Goal: Transaction & Acquisition: Purchase product/service

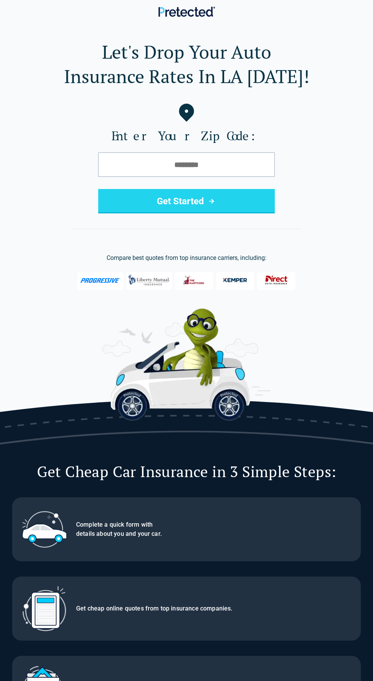
click at [343, 130] on label "Enter Your Zip Code:" at bounding box center [186, 135] width 349 height 15
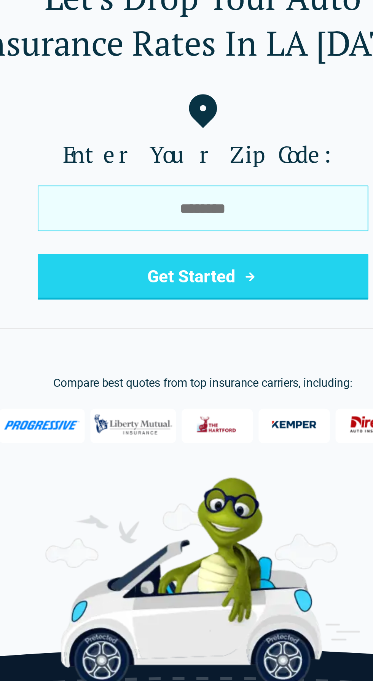
click at [195, 167] on input "tel" at bounding box center [186, 164] width 177 height 24
type input "*****"
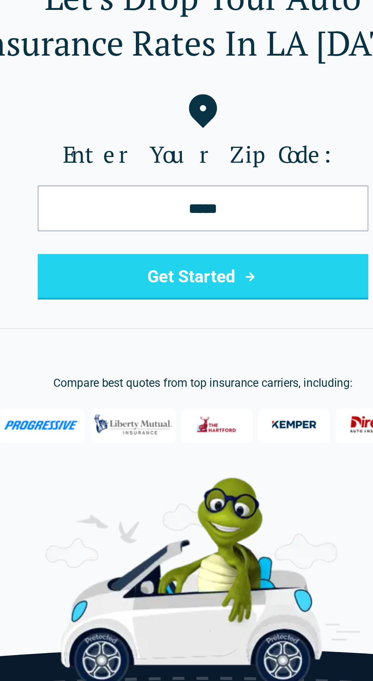
click at [230, 201] on button "Get Started" at bounding box center [186, 201] width 177 height 24
click at [229, 205] on button "Get Started" at bounding box center [186, 201] width 177 height 24
click at [239, 207] on button "Get Started" at bounding box center [186, 201] width 177 height 24
click at [221, 201] on button "Get Started" at bounding box center [186, 201] width 177 height 24
click at [240, 200] on button "Get Started" at bounding box center [186, 201] width 177 height 24
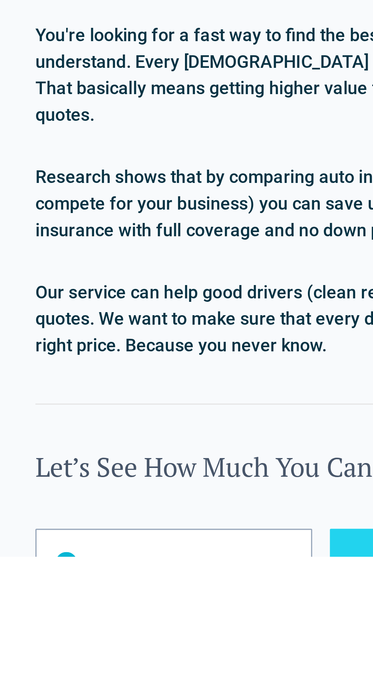
scroll to position [336, 0]
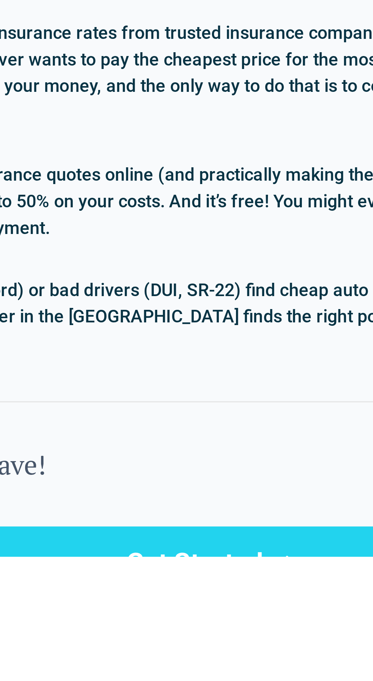
click at [235, 678] on icon "submit" at bounding box center [235, 682] width 10 height 9
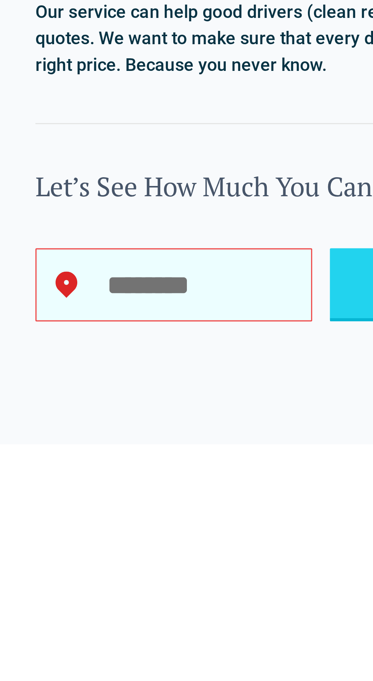
scroll to position [393, 0]
click at [55, 619] on input "Let’s See How Much You Can Save!" at bounding box center [59, 625] width 95 height 25
type input "*****"
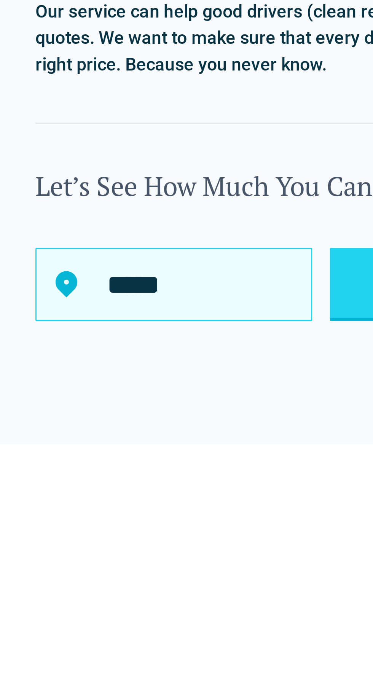
scroll to position [393, 0]
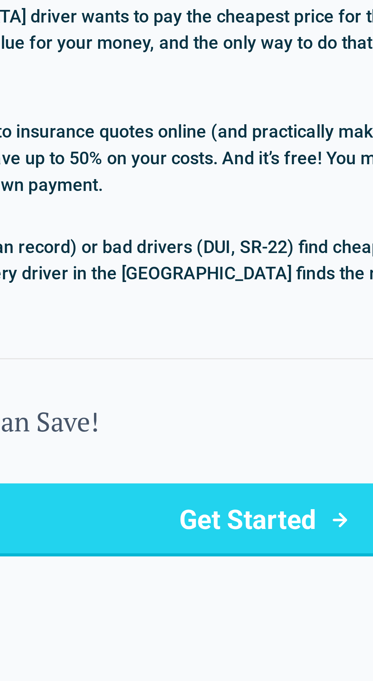
click at [211, 620] on button "Get Started" at bounding box center [210, 625] width 192 height 25
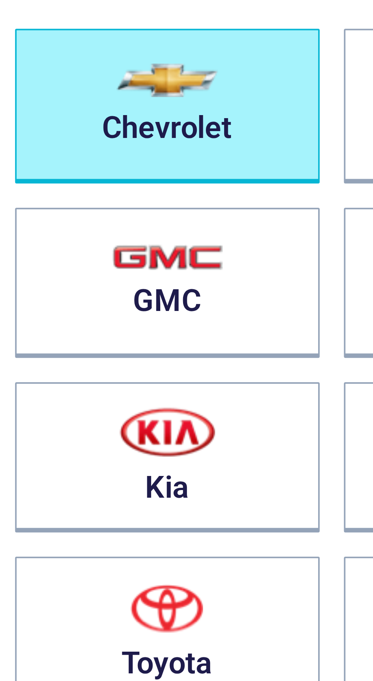
click at [233, 137] on button "Chevrolet" at bounding box center [228, 133] width 77 height 39
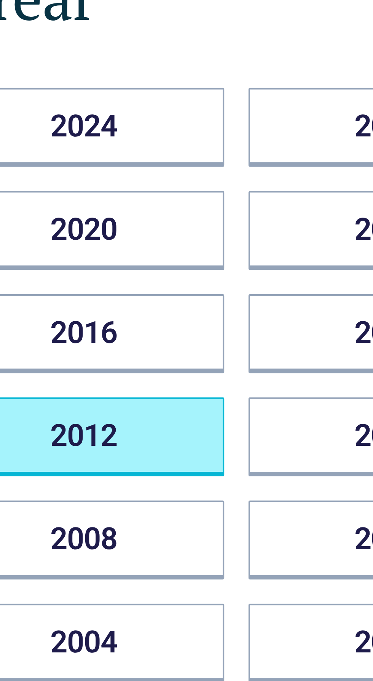
click at [244, 213] on button "2012" at bounding box center [225, 216] width 70 height 20
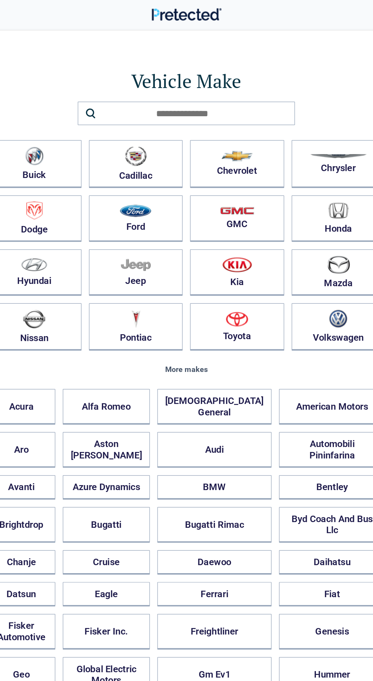
click at [278, 62] on h1 "Vehicle Make" at bounding box center [187, 65] width 324 height 21
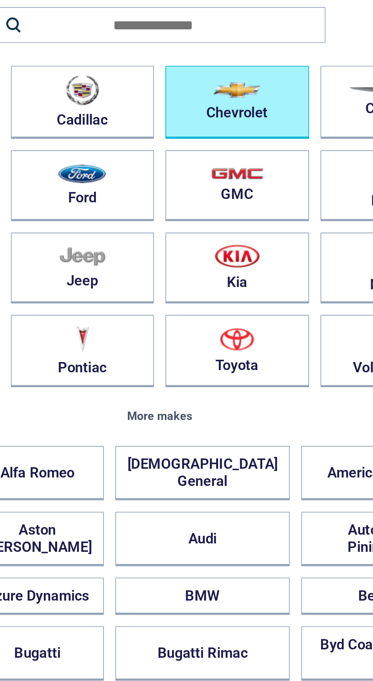
click at [236, 134] on button "Chevrolet" at bounding box center [228, 133] width 77 height 39
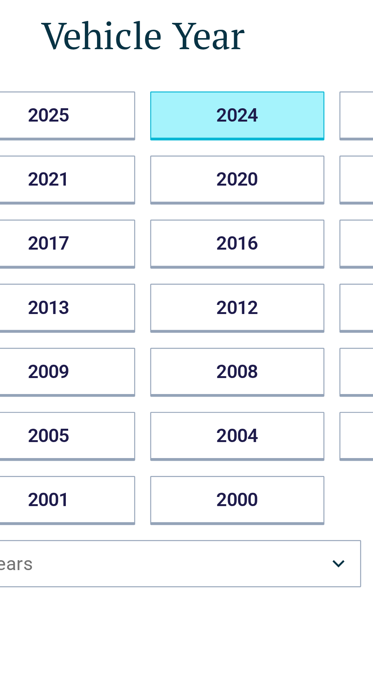
click at [236, 136] on button "2024" at bounding box center [225, 139] width 70 height 20
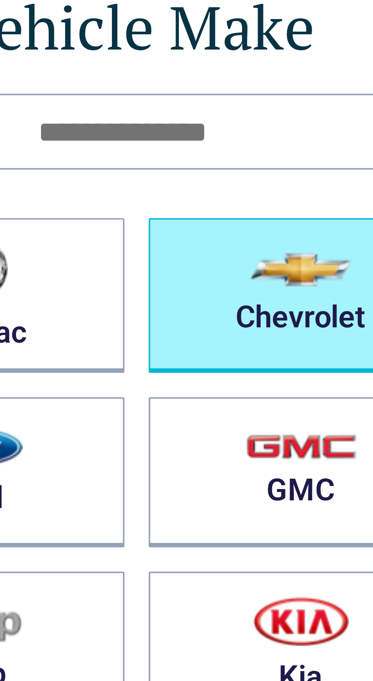
click at [225, 137] on button "Chevrolet" at bounding box center [228, 133] width 77 height 39
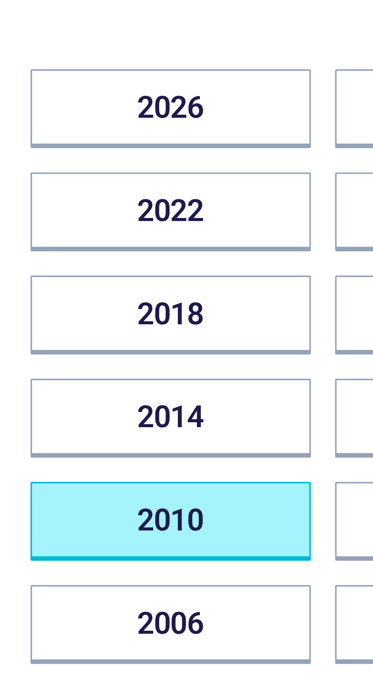
click at [79, 240] on button "2010" at bounding box center [72, 242] width 70 height 20
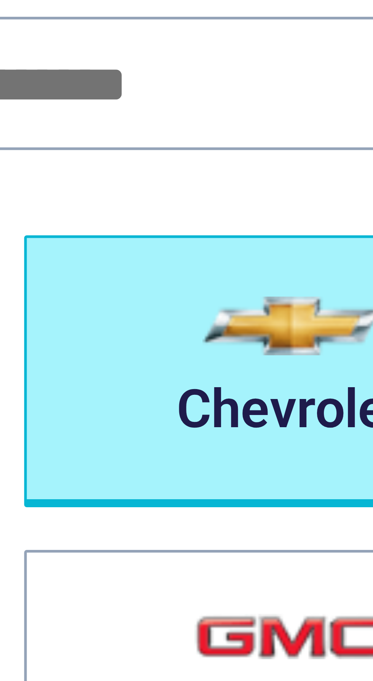
click at [232, 132] on button "Chevrolet" at bounding box center [228, 133] width 77 height 39
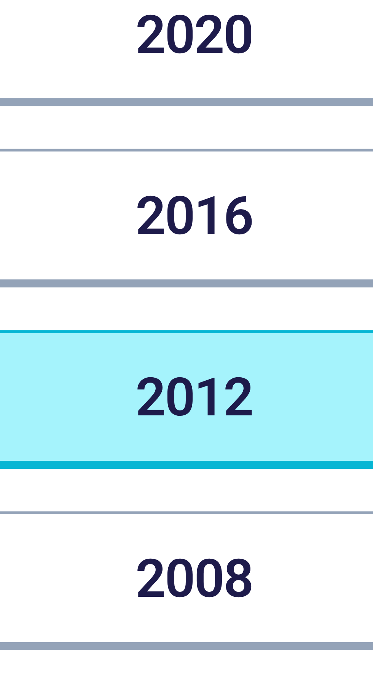
click at [234, 216] on button "2012" at bounding box center [225, 216] width 70 height 20
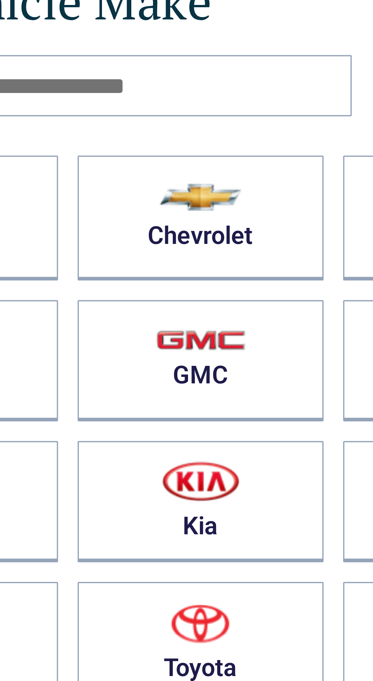
scroll to position [65, 0]
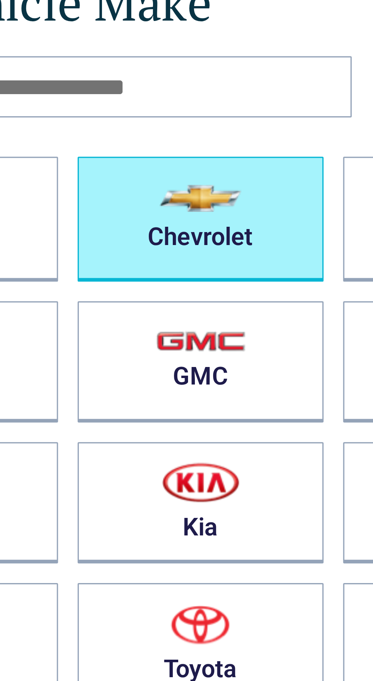
click at [244, 73] on button "Chevrolet" at bounding box center [228, 68] width 77 height 39
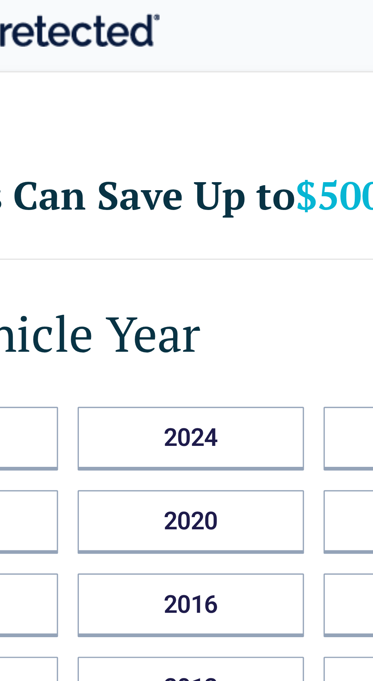
scroll to position [0, 0]
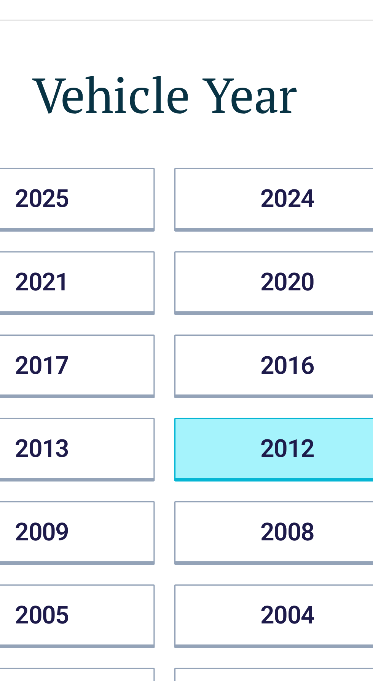
click at [233, 214] on button "2012" at bounding box center [225, 216] width 70 height 20
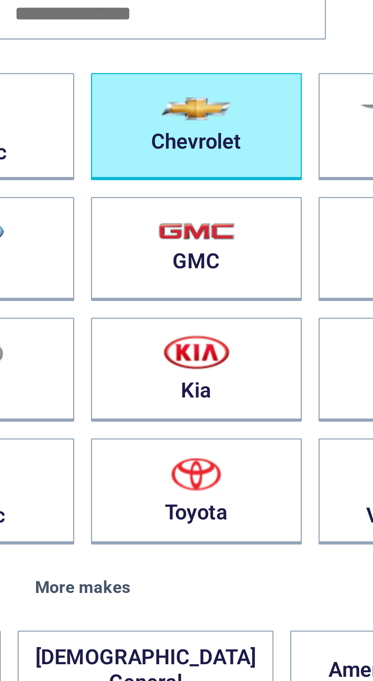
click at [238, 134] on button "Chevrolet" at bounding box center [228, 133] width 77 height 39
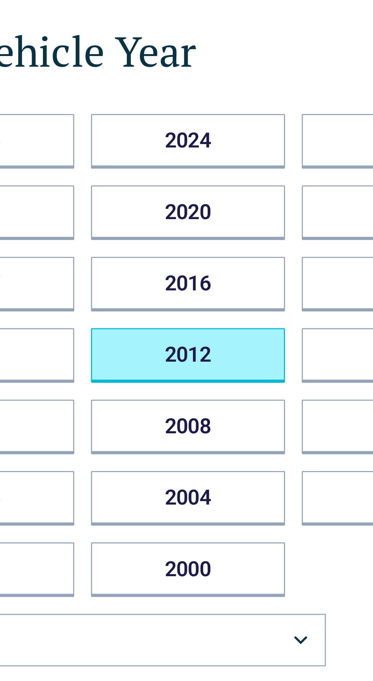
click at [241, 212] on button "2012" at bounding box center [225, 216] width 70 height 20
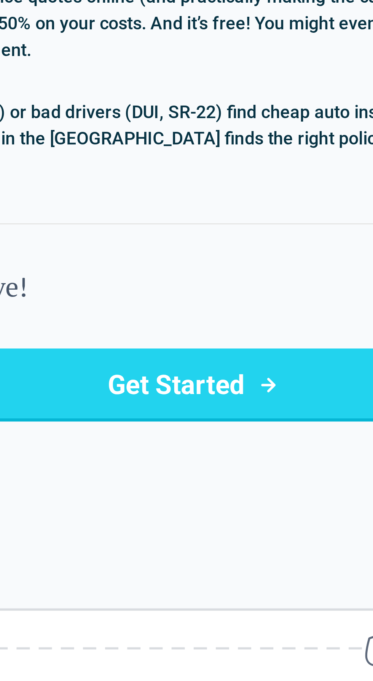
scroll to position [441, 0]
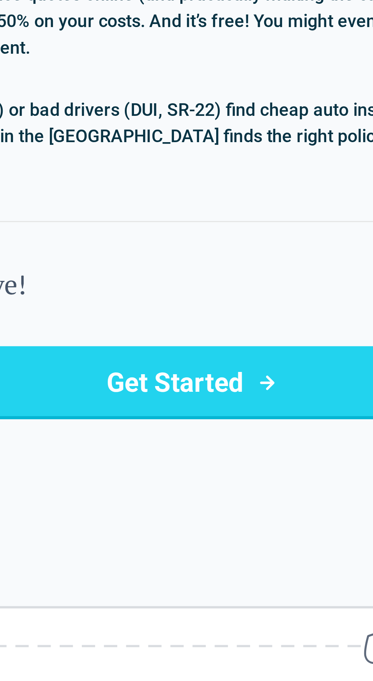
click at [232, 576] on icon "submit" at bounding box center [234, 578] width 5 height 5
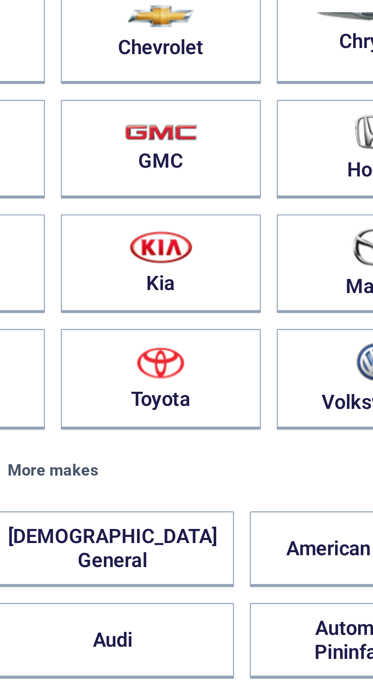
scroll to position [2, 0]
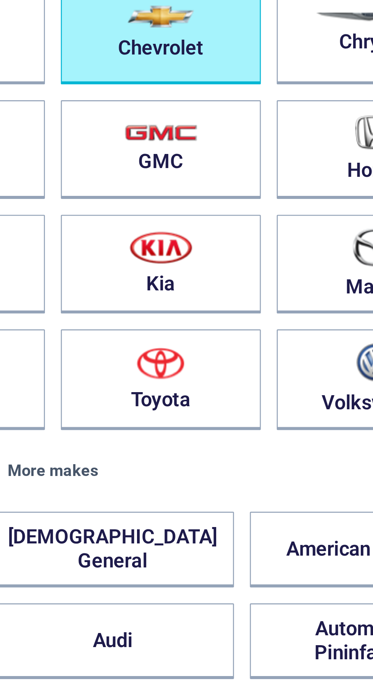
click at [243, 139] on button "Chevrolet" at bounding box center [228, 131] width 77 height 39
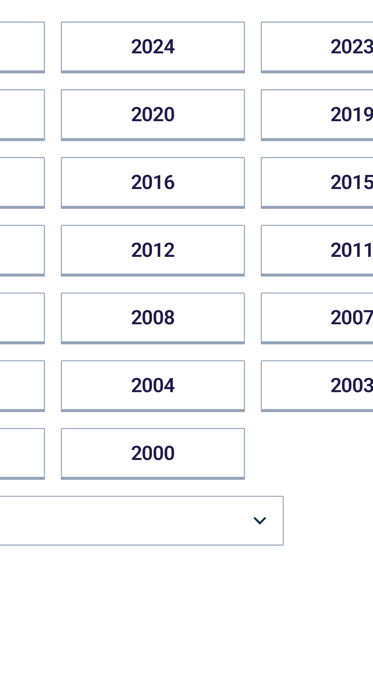
scroll to position [0, 0]
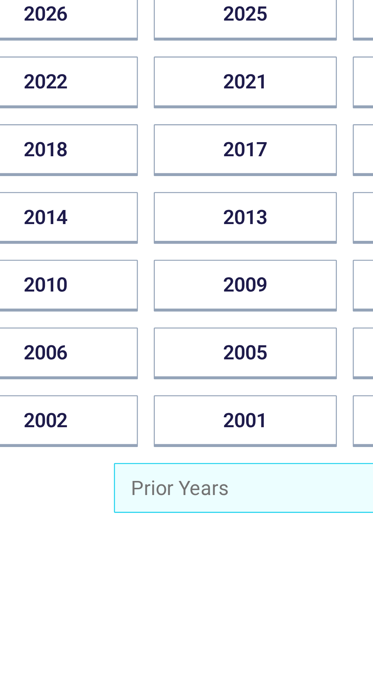
click at [126, 327] on button "Prior Years" at bounding box center [186, 319] width 177 height 19
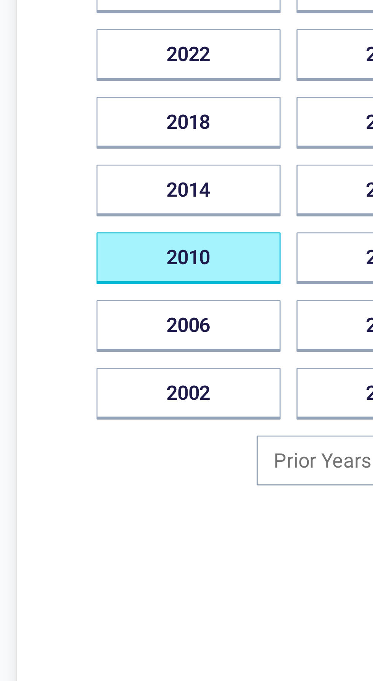
click at [98, 237] on button "2010" at bounding box center [72, 242] width 70 height 20
